Goal: Check status

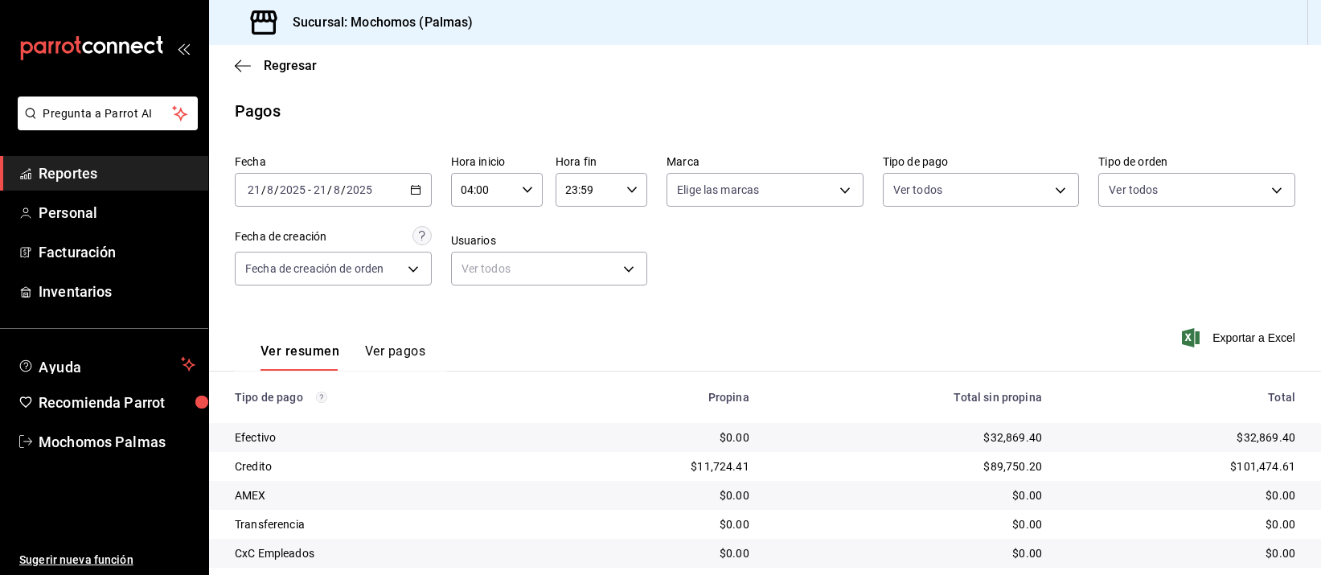
scroll to position [163, 0]
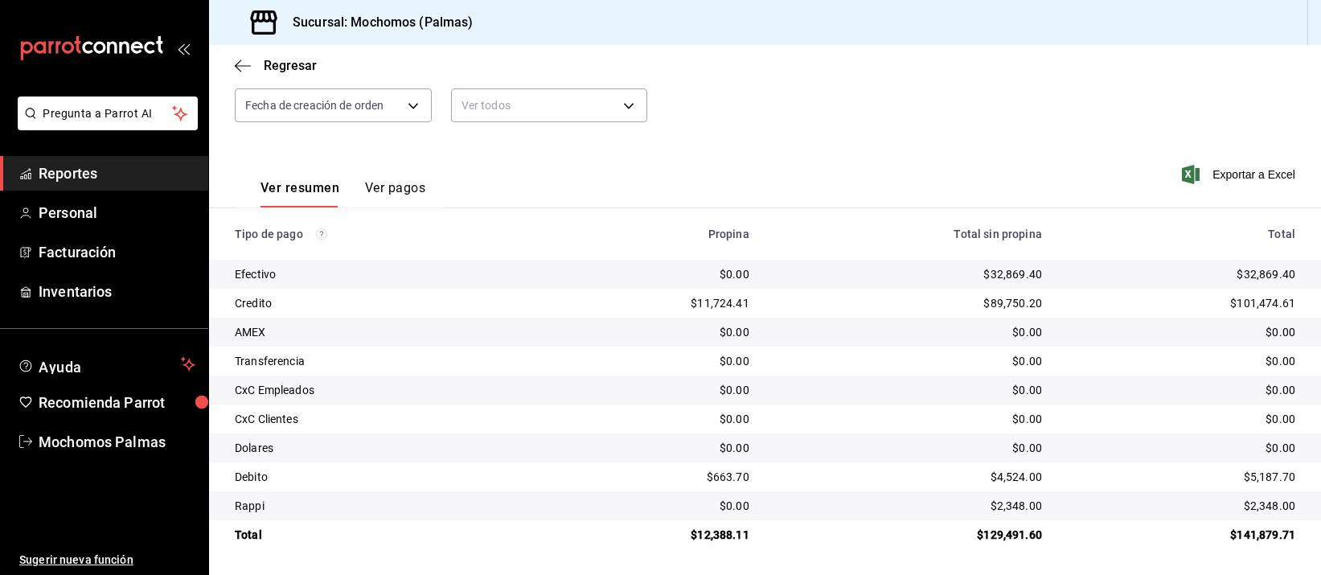
click at [811, 298] on div "$89,750.20" at bounding box center [908, 303] width 267 height 16
click at [891, 380] on td "$0.00" at bounding box center [908, 390] width 293 height 29
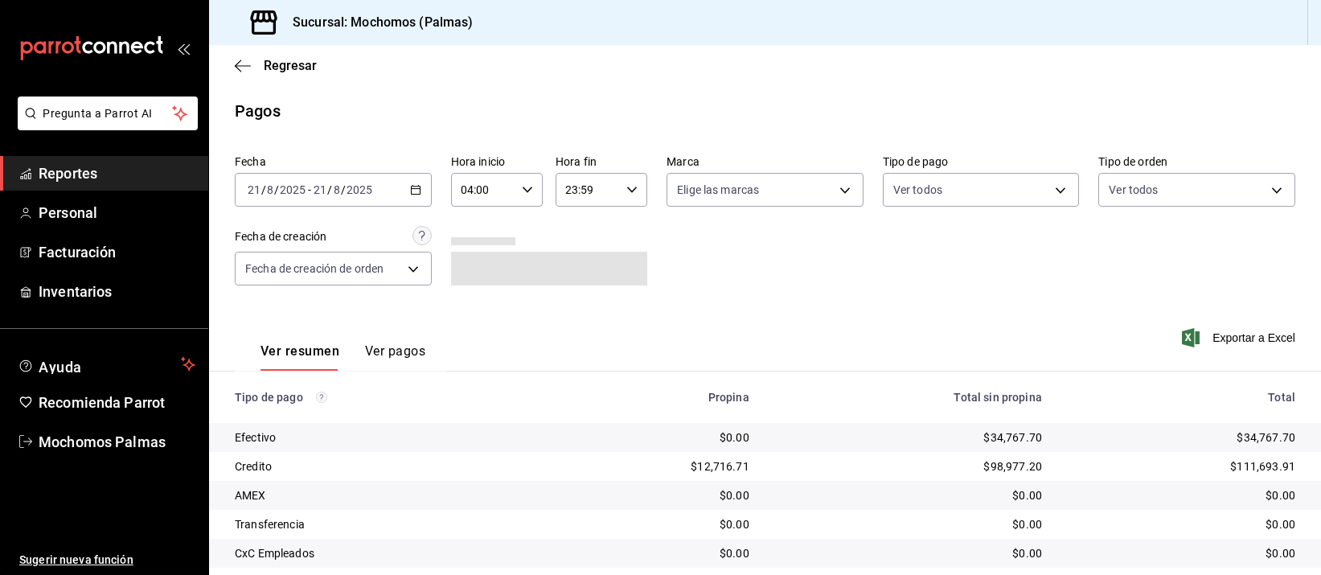
scroll to position [163, 0]
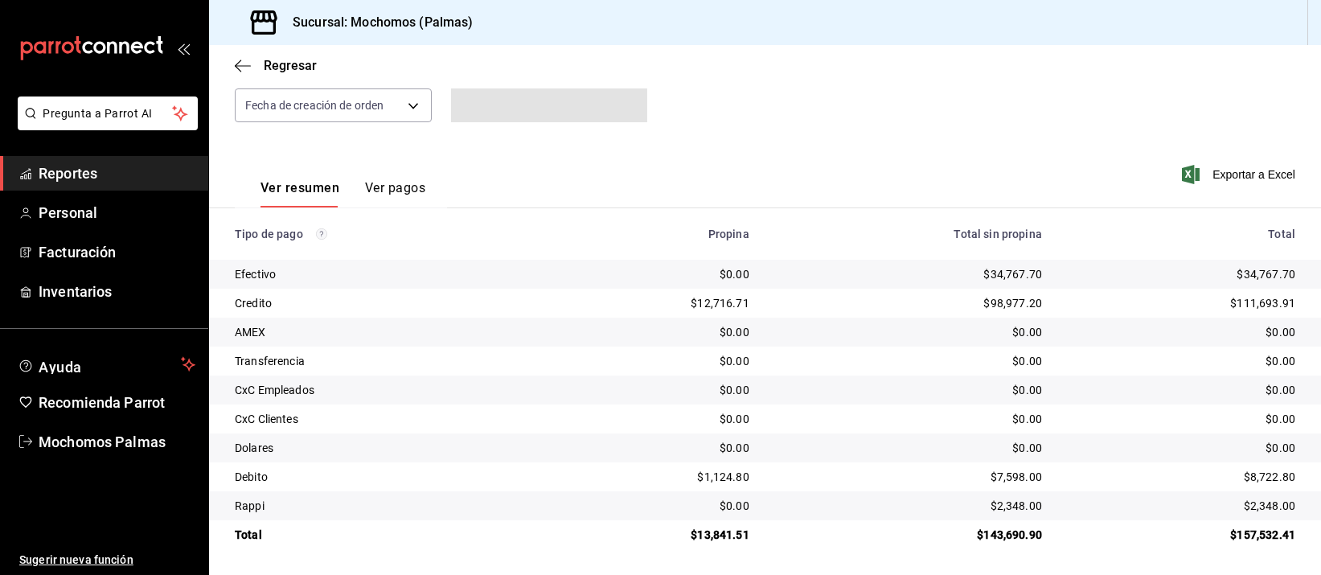
click at [875, 359] on div "$0.00" at bounding box center [908, 361] width 267 height 16
click at [930, 99] on div "Fecha [DATE] [DATE] - [DATE] [DATE] Hora inicio 04:00 Hora inicio Hora fin 23:5…" at bounding box center [765, 64] width 1061 height 156
